Goal: Information Seeking & Learning: Learn about a topic

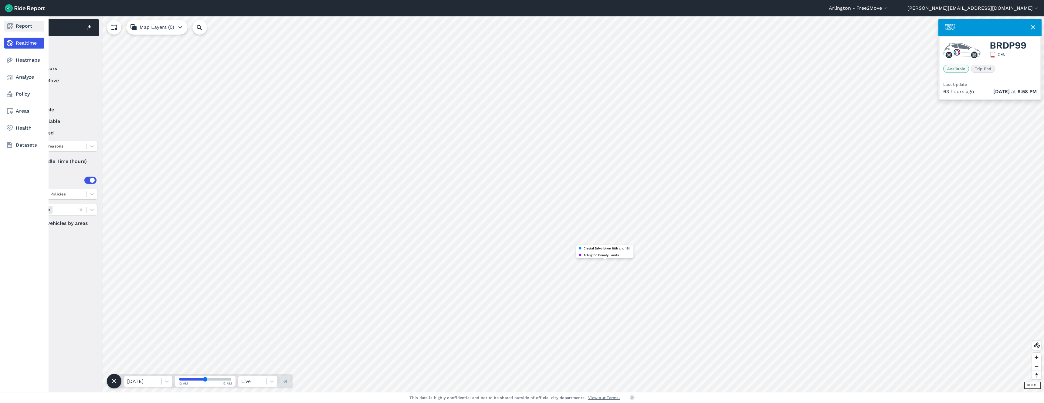
click at [24, 28] on link "Report" at bounding box center [24, 26] width 40 height 11
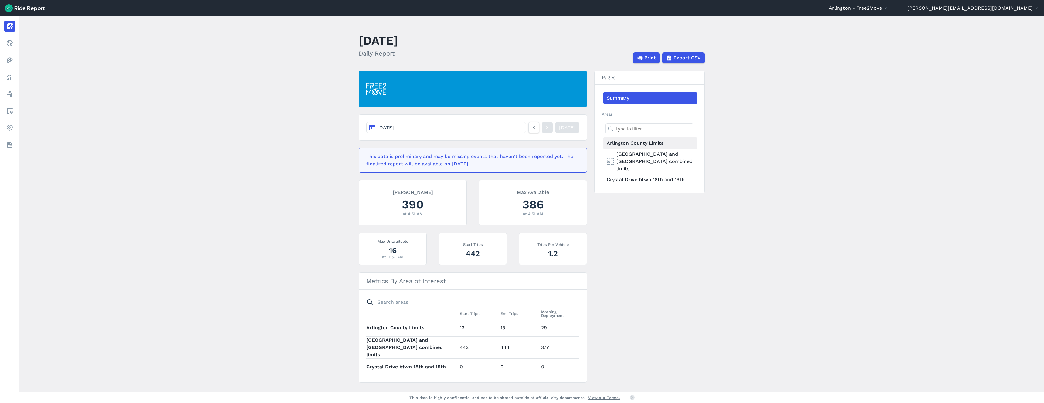
click at [636, 144] on link "Arlington County Limits" at bounding box center [650, 143] width 94 height 12
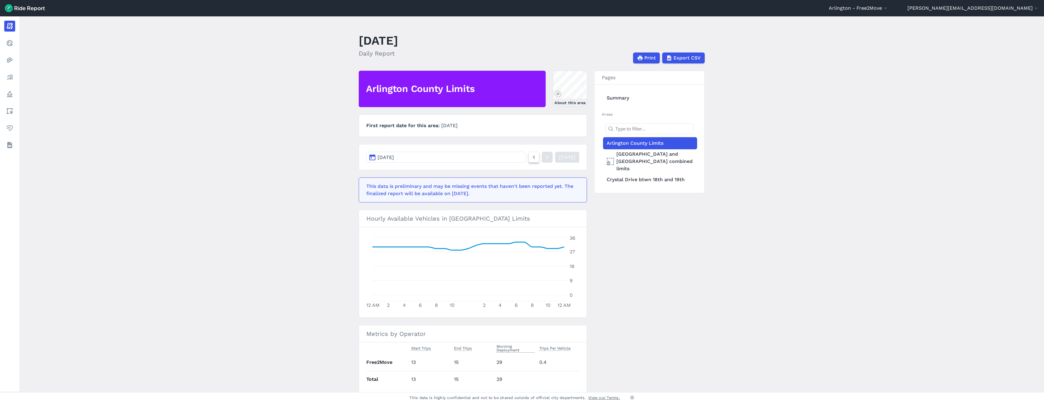
click at [531, 157] on icon at bounding box center [534, 157] width 7 height 7
click at [531, 156] on icon at bounding box center [534, 157] width 7 height 7
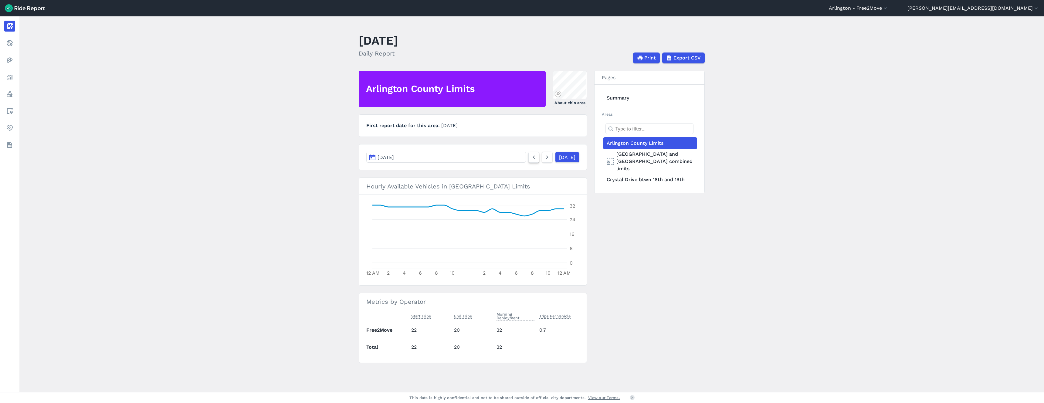
click at [531, 156] on icon at bounding box center [534, 157] width 7 height 7
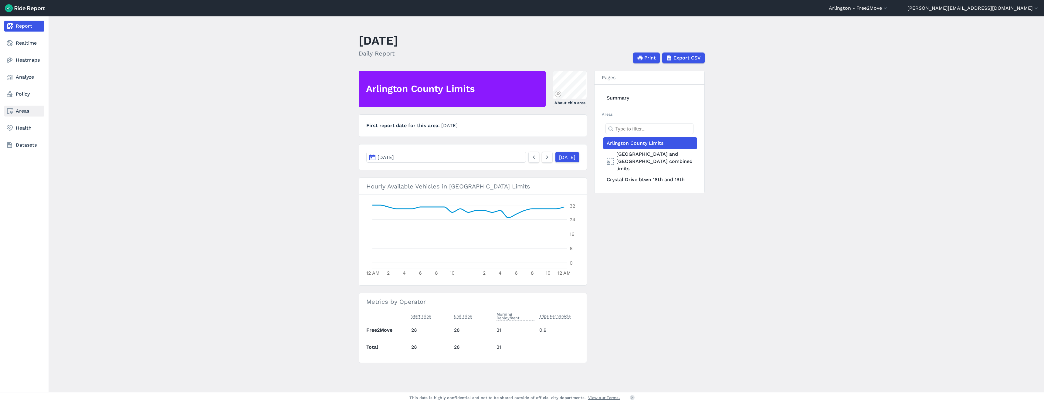
click at [19, 111] on link "Areas" at bounding box center [24, 111] width 40 height 11
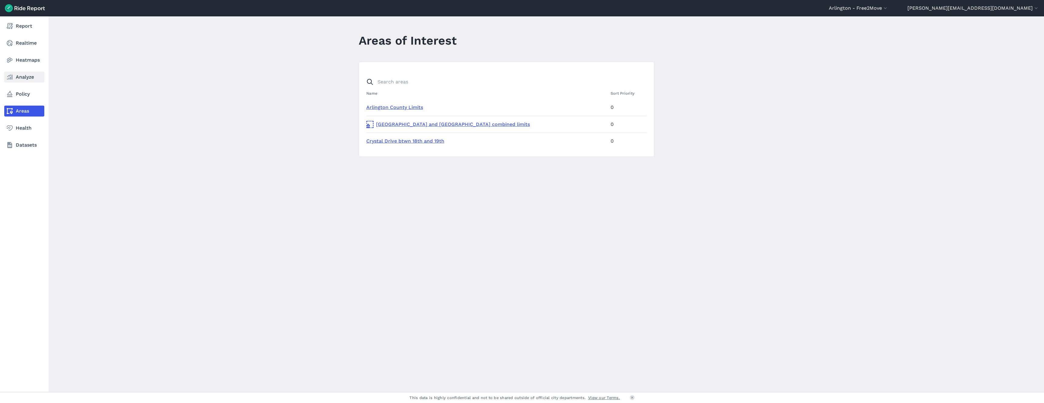
click at [33, 75] on link "Analyze" at bounding box center [24, 77] width 40 height 11
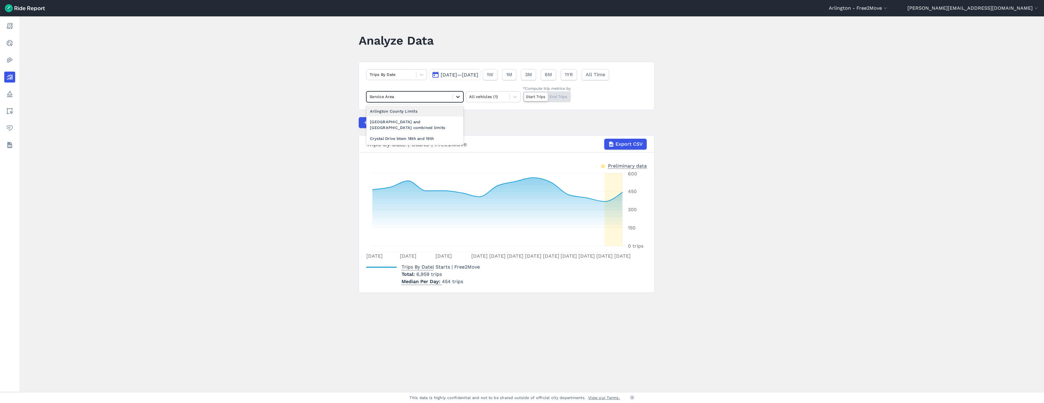
click at [458, 97] on icon at bounding box center [458, 97] width 6 height 6
click at [414, 110] on div "Arlington County Limits" at bounding box center [414, 111] width 97 height 11
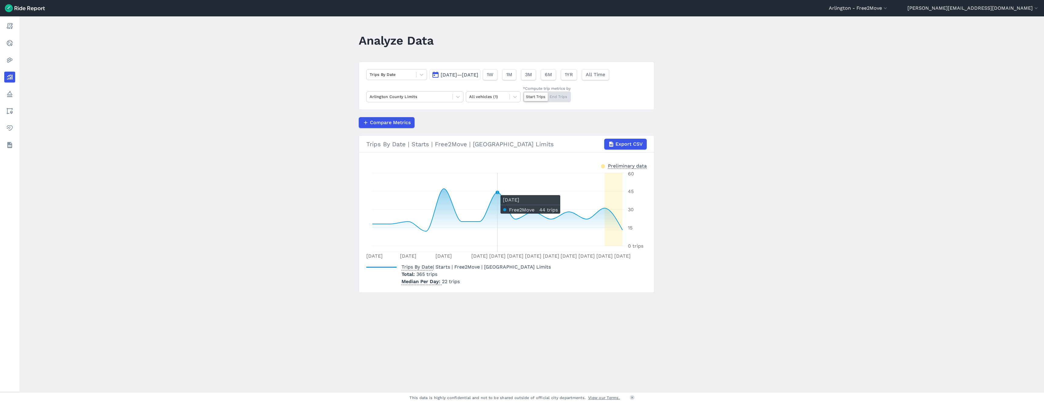
click at [497, 192] on circle at bounding box center [497, 192] width 2 height 2
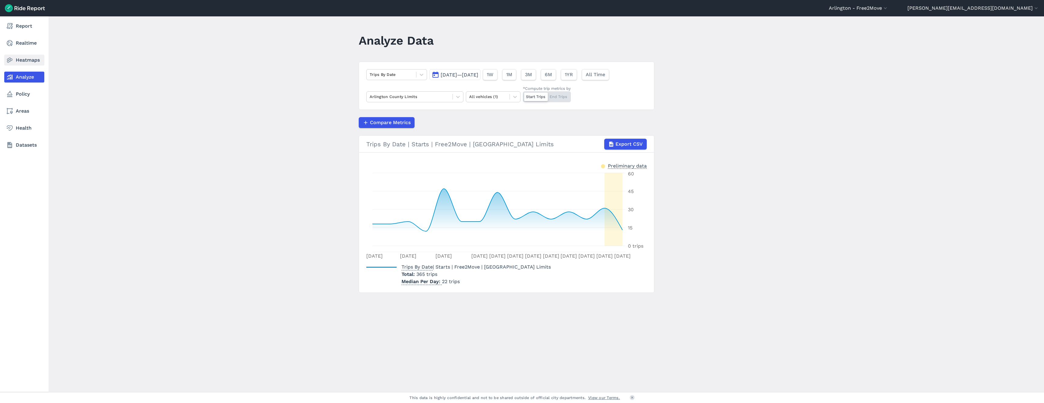
click at [11, 58] on icon at bounding box center [9, 59] width 7 height 7
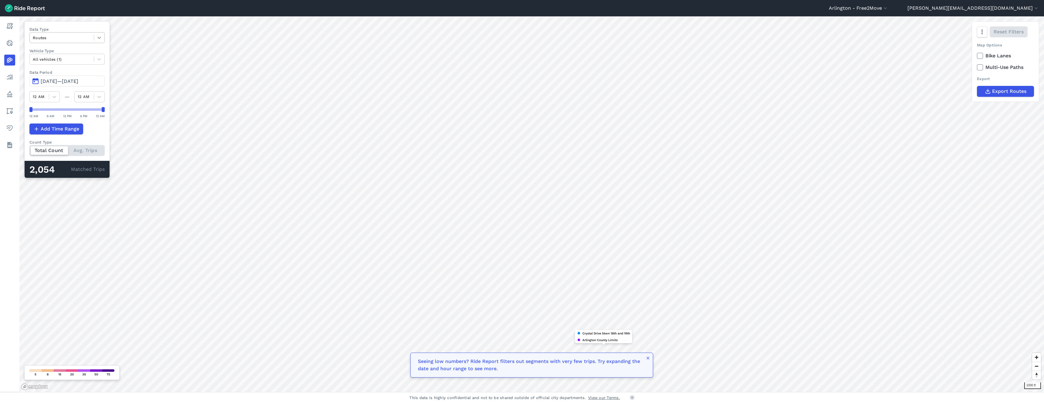
click at [98, 37] on icon at bounding box center [99, 38] width 6 height 6
click at [46, 52] on div "Trip Starts" at bounding box center [66, 52] width 75 height 11
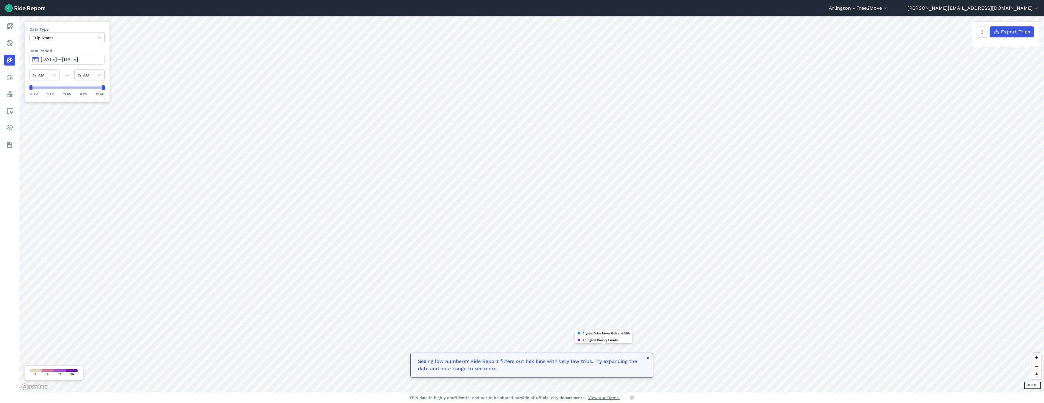
click at [60, 59] on span "[DATE]—[DATE]" at bounding box center [60, 59] width 38 height 6
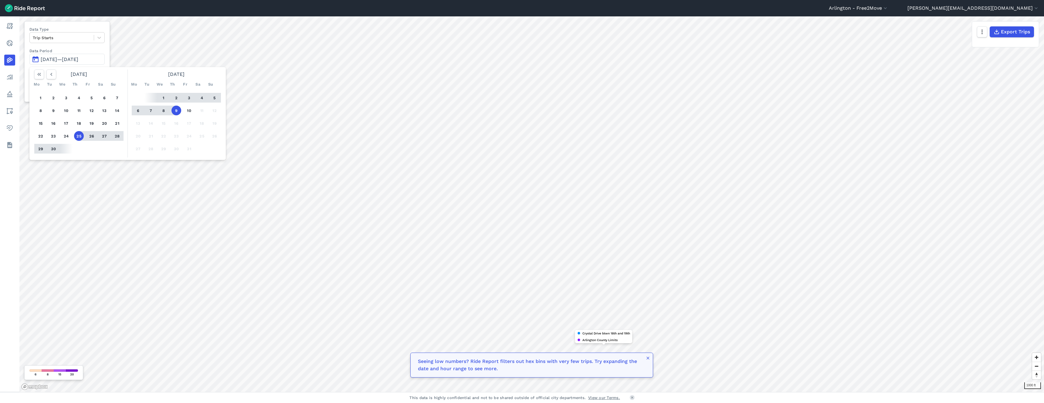
click at [40, 148] on button "29" at bounding box center [41, 149] width 10 height 10
click at [201, 96] on button "4" at bounding box center [202, 98] width 10 height 10
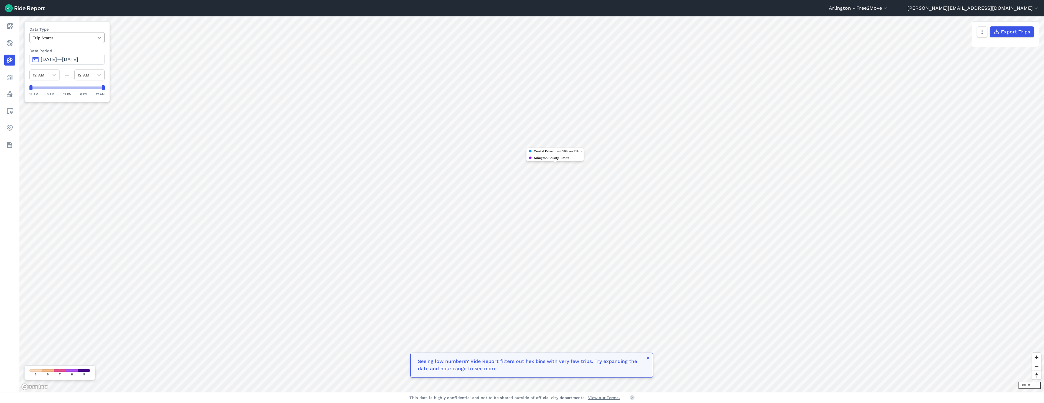
click at [100, 36] on icon at bounding box center [99, 38] width 6 height 6
click at [52, 50] on div "Trip Ends" at bounding box center [66, 52] width 75 height 11
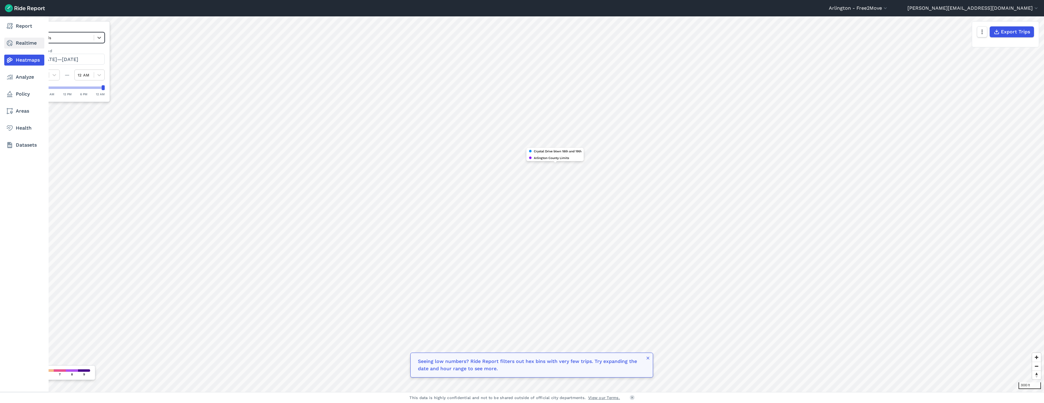
click at [12, 42] on use at bounding box center [10, 43] width 6 height 6
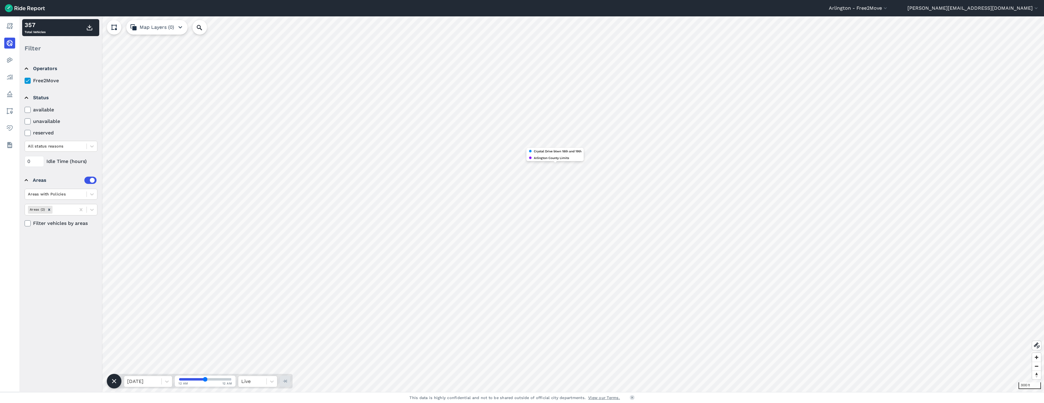
click at [181, 27] on icon "button" at bounding box center [180, 27] width 7 height 7
click at [48, 210] on icon "Remove Areas (2)" at bounding box center [49, 210] width 4 height 4
click at [50, 210] on icon "Remove Areas (2)" at bounding box center [49, 210] width 4 height 4
click at [91, 210] on icon at bounding box center [92, 210] width 6 height 6
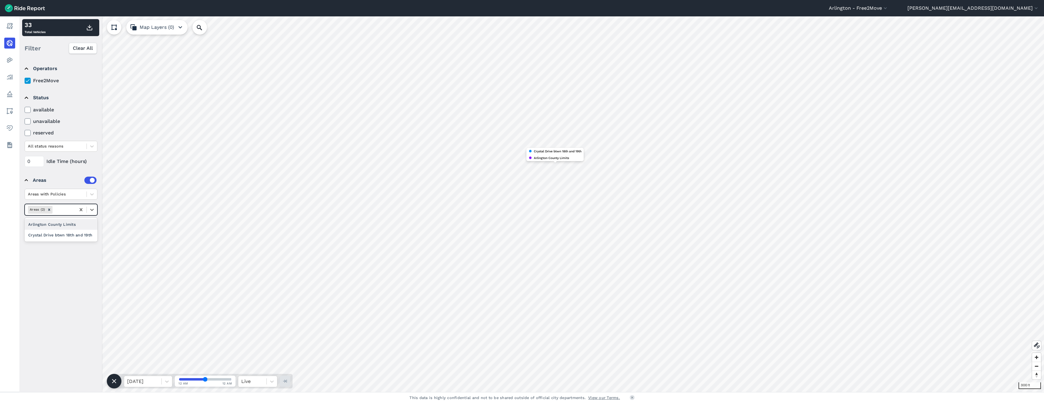
click at [53, 224] on div "Arlington County Limits" at bounding box center [61, 224] width 73 height 11
click at [251, 381] on div at bounding box center [252, 381] width 22 height 8
click at [252, 365] on div "12:00 PM" at bounding box center [257, 366] width 39 height 12
click at [287, 382] on icon "button" at bounding box center [285, 381] width 6 height 6
